Goal: Task Accomplishment & Management: Complete application form

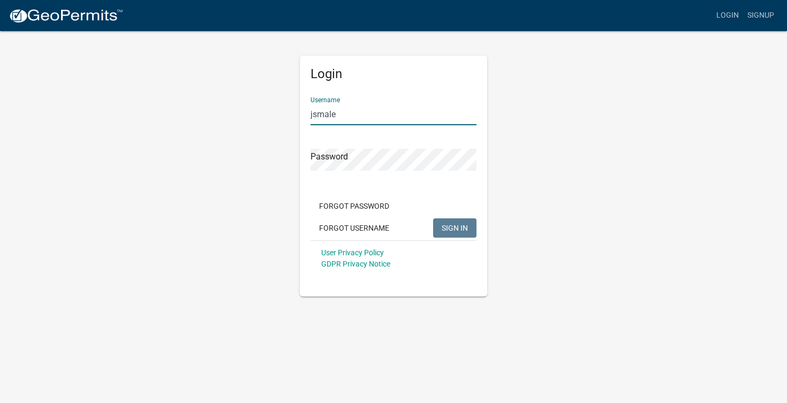
type input "jsmale"
click at [454, 227] on button "SIGN IN" at bounding box center [454, 227] width 43 height 19
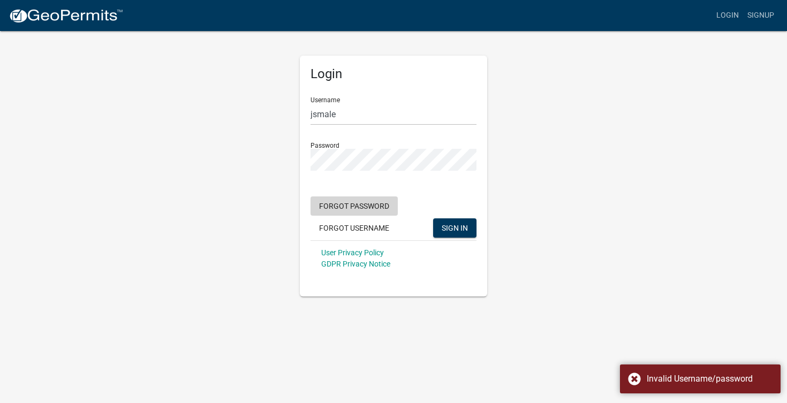
click at [345, 206] on button "Forgot Password" at bounding box center [353, 205] width 87 height 19
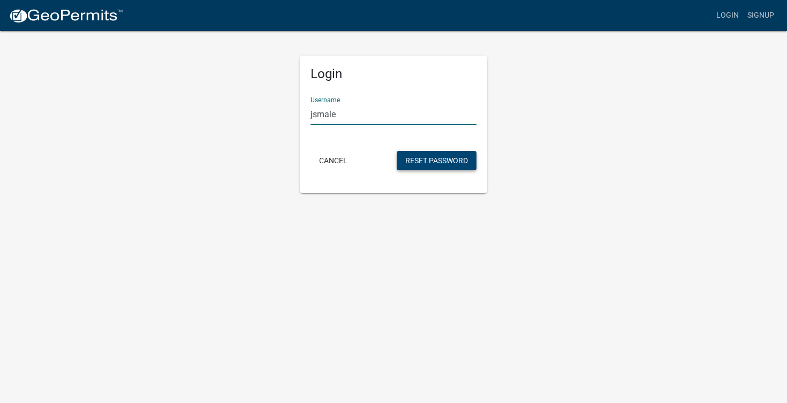
type input "jsmale"
click at [426, 163] on button "Reset Password" at bounding box center [437, 160] width 80 height 19
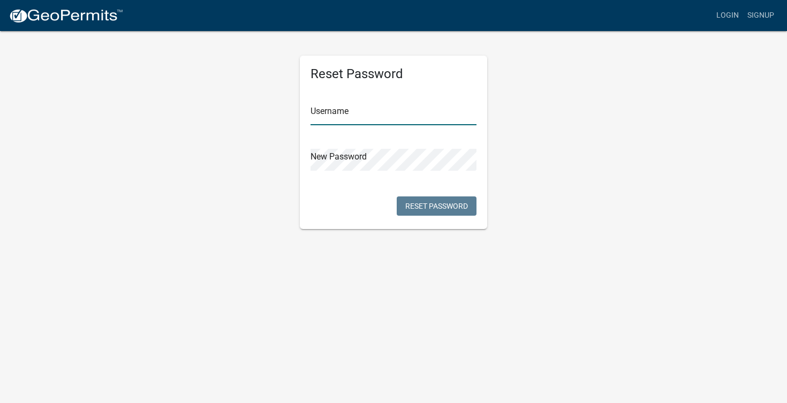
click at [346, 120] on input "text" at bounding box center [393, 114] width 166 height 22
type input "jsmale"
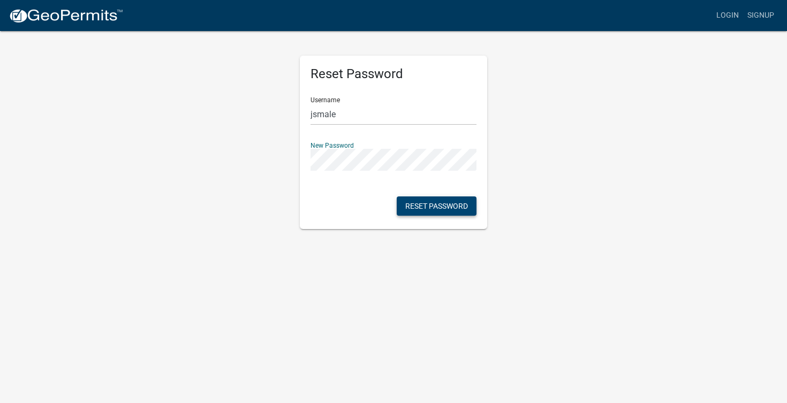
click at [414, 207] on button "Reset Password" at bounding box center [437, 205] width 80 height 19
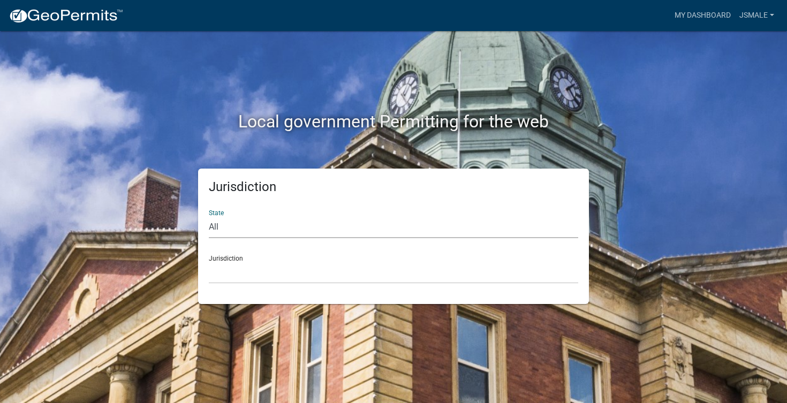
select select "Minnesota"
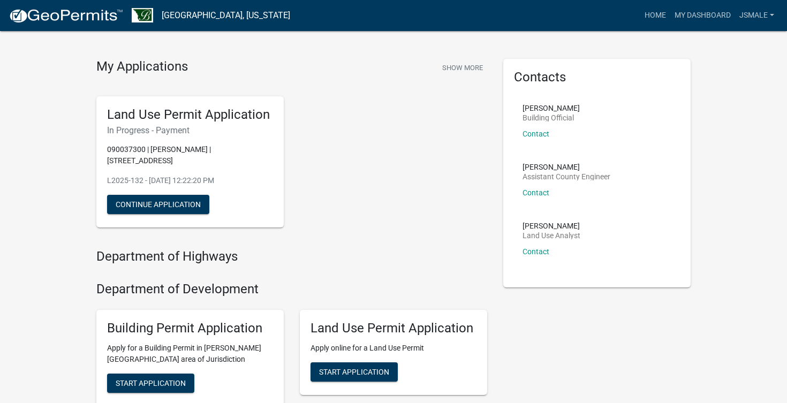
scroll to position [13, 0]
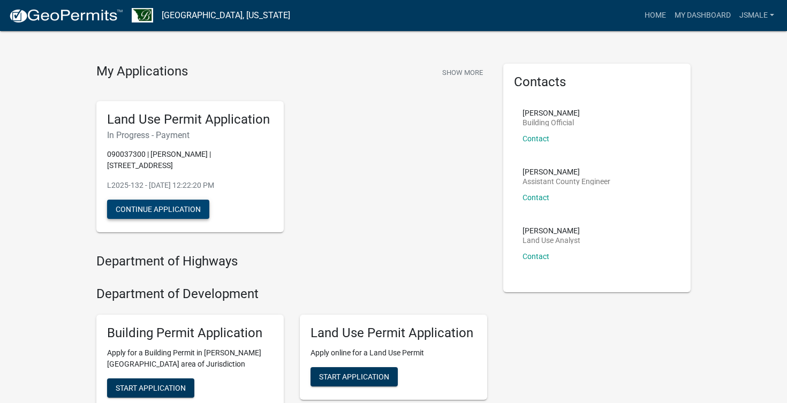
click at [145, 200] on button "Continue Application" at bounding box center [158, 209] width 102 height 19
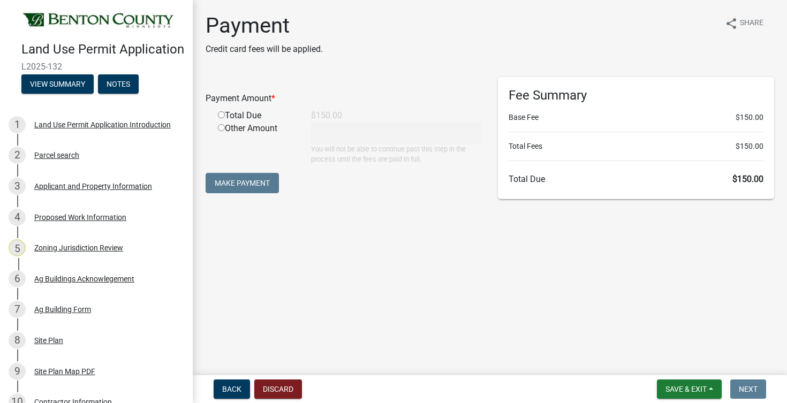
click at [219, 116] on input "radio" at bounding box center [221, 114] width 7 height 7
radio input "true"
type input "150"
click at [237, 183] on button "Make Payment" at bounding box center [242, 183] width 73 height 20
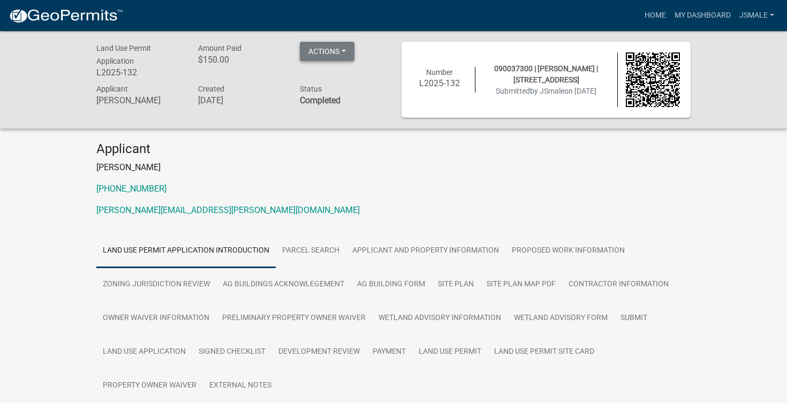
click at [344, 54] on button "Actions" at bounding box center [327, 51] width 55 height 19
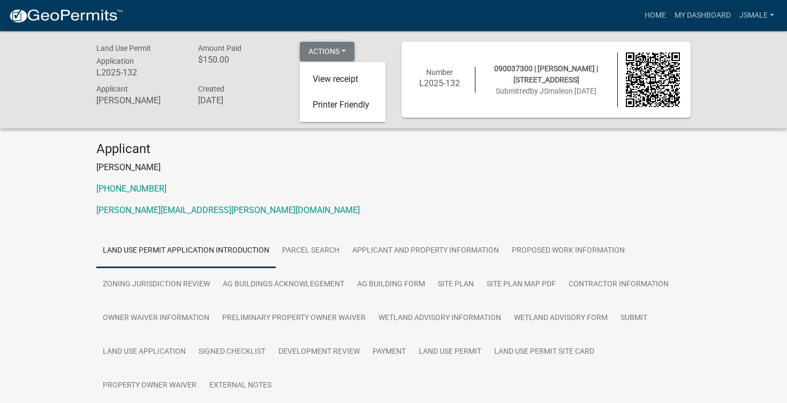
click at [344, 53] on button "Actions" at bounding box center [327, 51] width 55 height 19
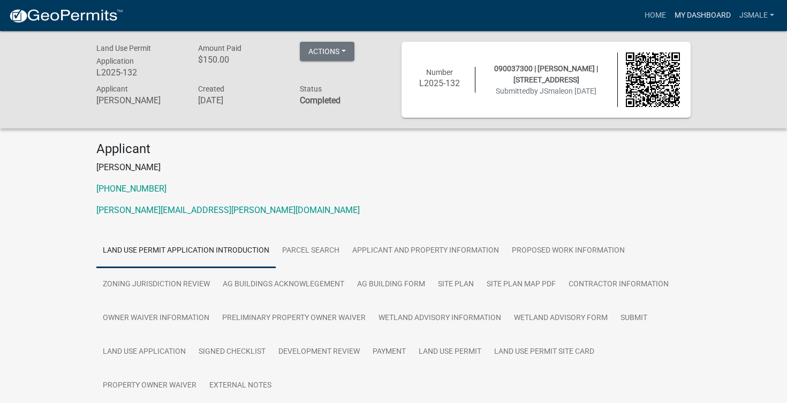
click at [686, 15] on link "My Dashboard" at bounding box center [702, 15] width 65 height 20
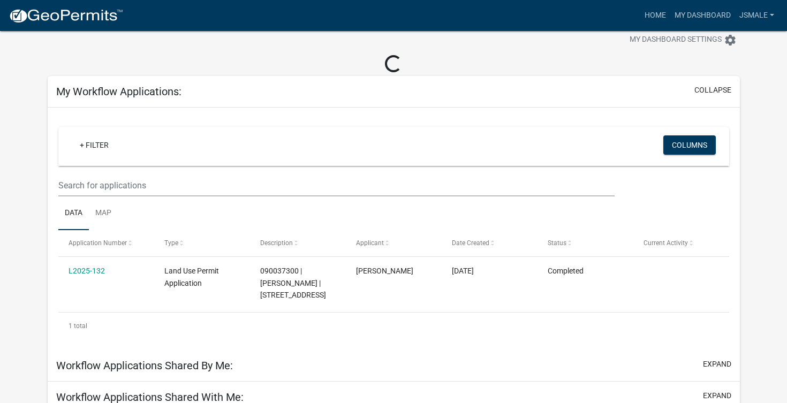
scroll to position [41, 0]
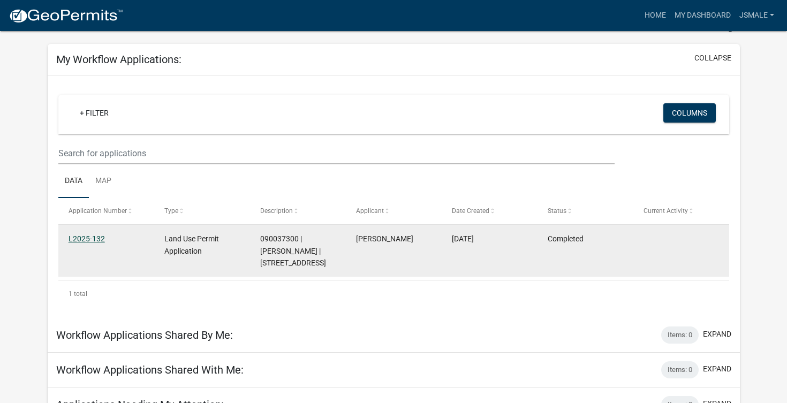
click at [96, 236] on link "L2025-132" at bounding box center [87, 238] width 36 height 9
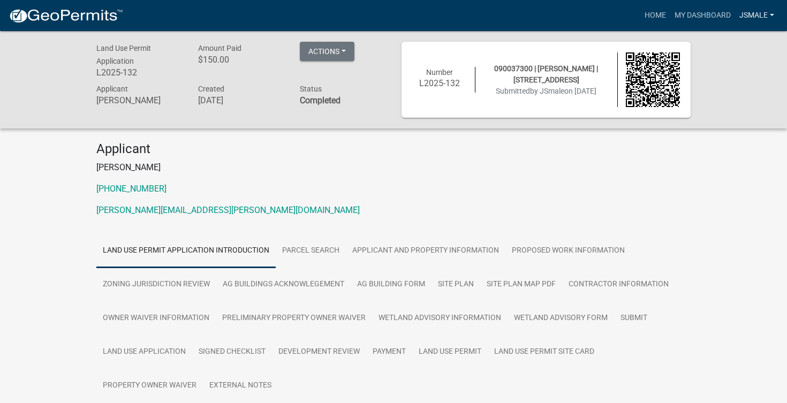
click at [752, 14] on link "JSmale" at bounding box center [756, 15] width 43 height 20
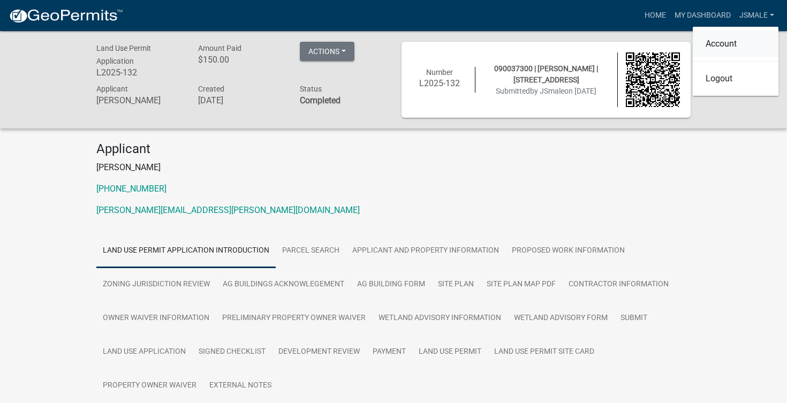
click at [723, 47] on link "Account" at bounding box center [736, 44] width 86 height 26
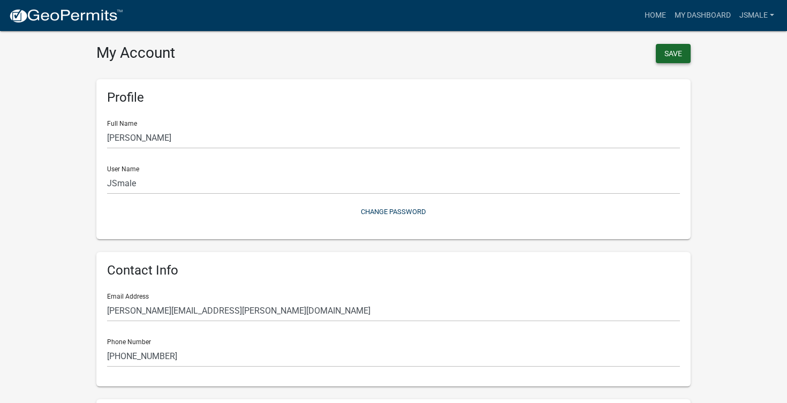
click at [669, 54] on button "Save" at bounding box center [673, 53] width 35 height 19
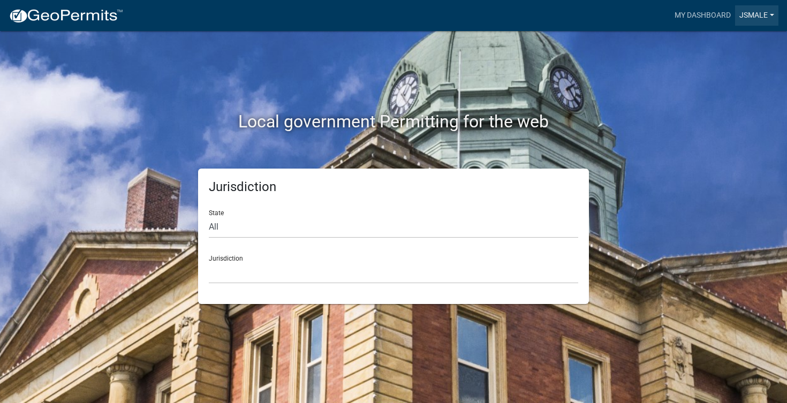
click at [753, 18] on link "JSmale" at bounding box center [756, 15] width 43 height 20
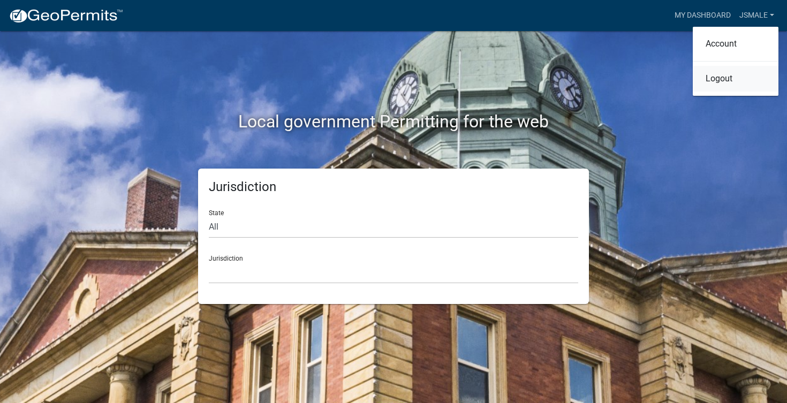
click at [718, 80] on link "Logout" at bounding box center [736, 79] width 86 height 26
